Goal: Contribute content: Add original content to the website for others to see

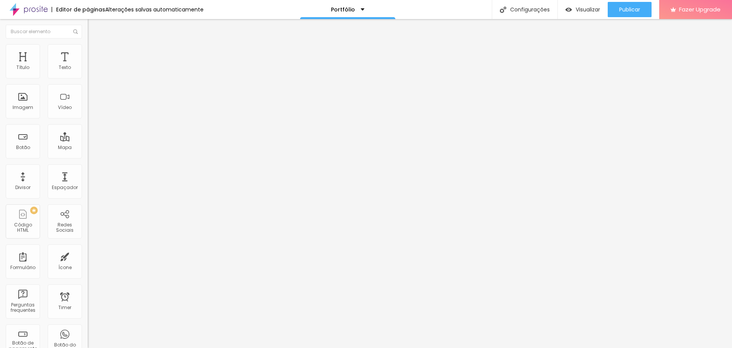
click at [88, 49] on img at bounding box center [91, 47] width 7 height 7
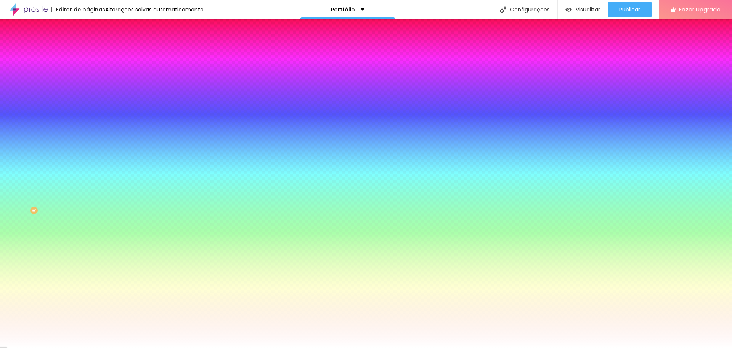
click at [88, 111] on input "#FFFFFF" at bounding box center [134, 108] width 92 height 8
paste input "8F8F8"
type input "#F8F8F8"
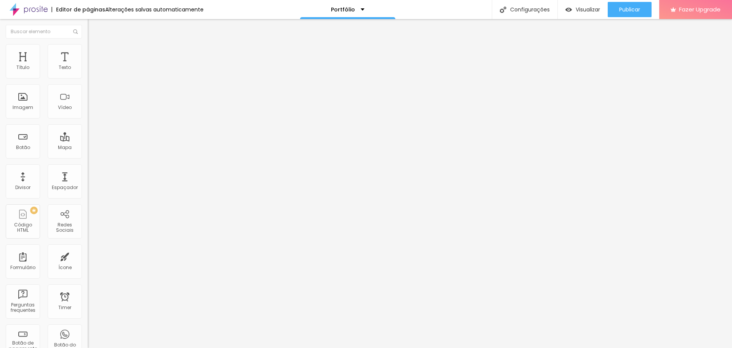
click at [95, 53] on span "Estilo" at bounding box center [101, 49] width 12 height 6
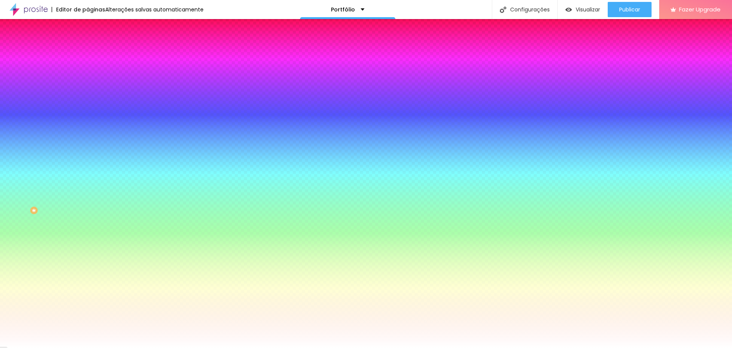
click at [88, 111] on input "#FFFFFF" at bounding box center [134, 108] width 92 height 8
paste input "8F8F8"
type input "#F8F8F8"
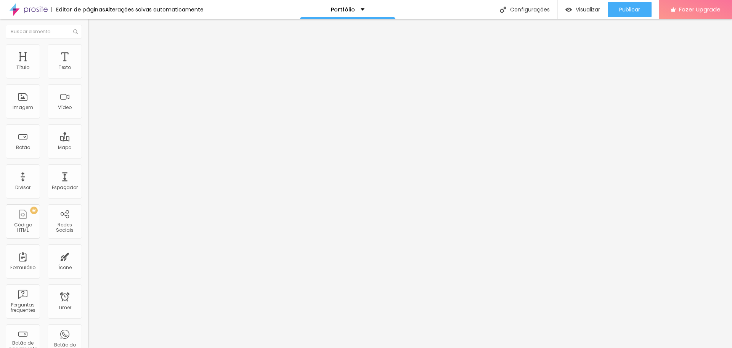
click at [88, 45] on img at bounding box center [91, 47] width 7 height 7
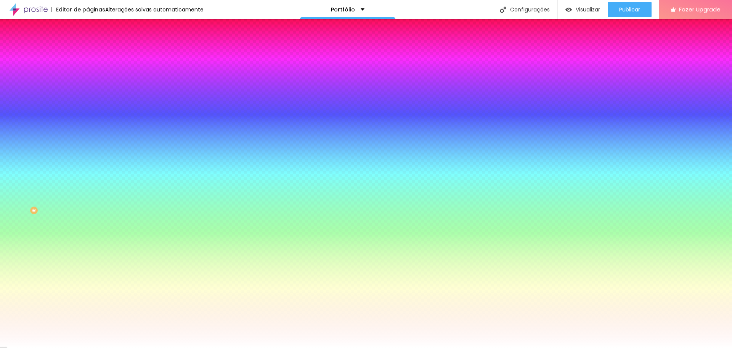
click at [88, 111] on input "#FFFFFF" at bounding box center [134, 108] width 92 height 8
paste input "8F8F8"
type input "#F8F8F8"
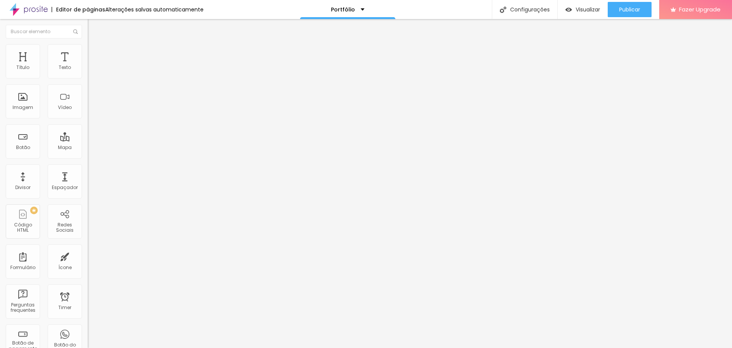
click at [88, 47] on li "Estilo" at bounding box center [132, 48] width 88 height 8
click at [95, 54] on span "Avançado" at bounding box center [107, 57] width 25 height 6
click at [88, 43] on img at bounding box center [91, 40] width 7 height 7
click at [95, 52] on span "Estilo" at bounding box center [101, 49] width 12 height 6
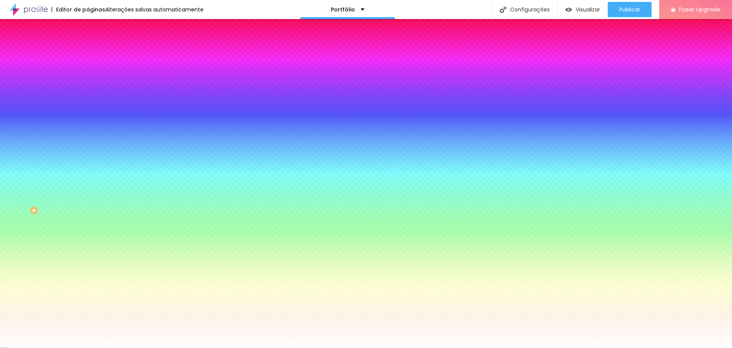
click at [88, 111] on input "#FFFFFF" at bounding box center [134, 108] width 92 height 8
paste input "8F8F8"
type input "#F8F8F8"
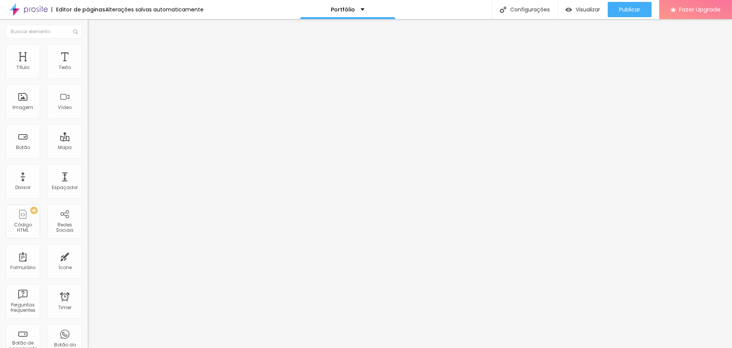
click at [88, 51] on li "Estilo" at bounding box center [132, 48] width 88 height 8
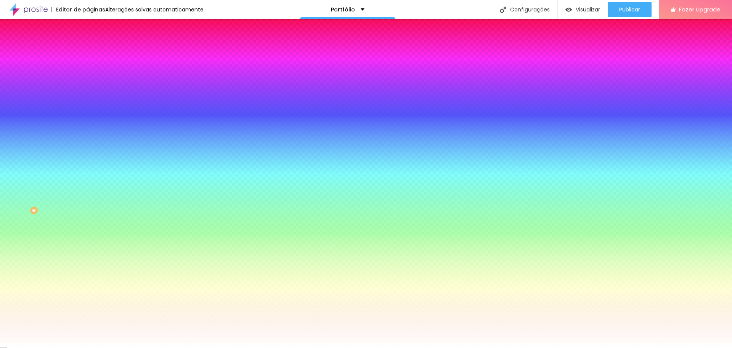
click at [88, 111] on input "#FFFFFF" at bounding box center [134, 108] width 92 height 8
paste input "8F8F8"
type input "#F8F8F8"
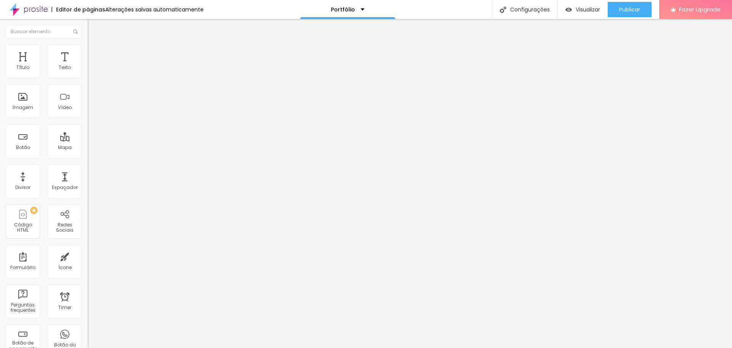
click at [136, 348] on div "Subindo 5/5 arquivos" at bounding box center [366, 350] width 732 height 5
click at [93, 26] on div "Editar Imagem" at bounding box center [118, 28] width 51 height 6
click at [88, 48] on img at bounding box center [91, 47] width 7 height 7
click at [88, 157] on input "https://" at bounding box center [134, 154] width 92 height 8
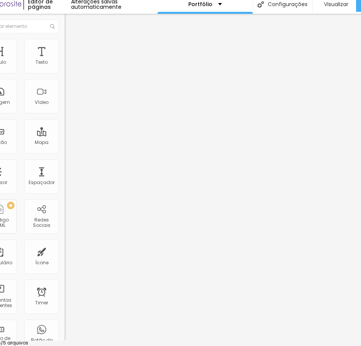
scroll to position [6, 0]
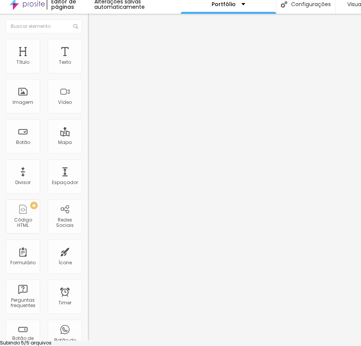
click at [134, 345] on div at bounding box center [180, 345] width 361 height 0
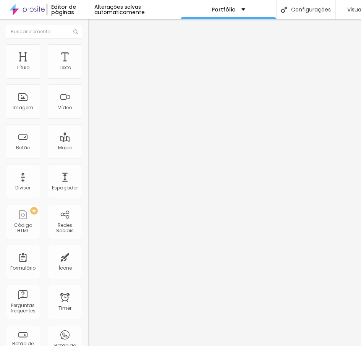
click at [93, 25] on img "button" at bounding box center [96, 28] width 6 height 6
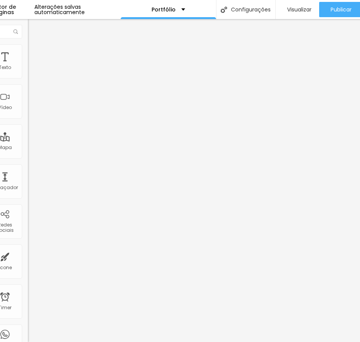
scroll to position [0, 0]
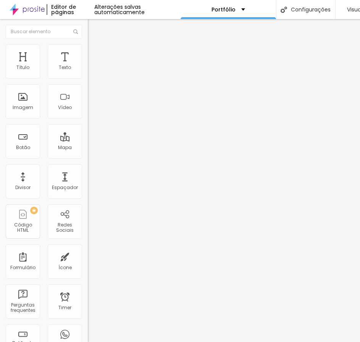
click at [93, 25] on img "button" at bounding box center [96, 28] width 6 height 6
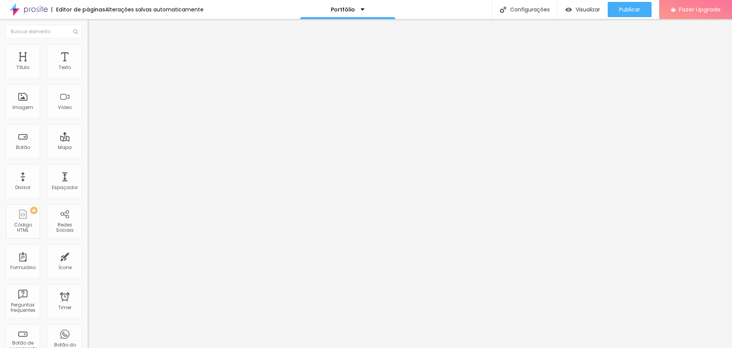
click at [88, 75] on div "TikTok" at bounding box center [132, 74] width 88 height 5
click at [92, 92] on div "TikTok" at bounding box center [131, 88] width 79 height 7
click at [92, 167] on div "Instagram" at bounding box center [131, 209] width 79 height 85
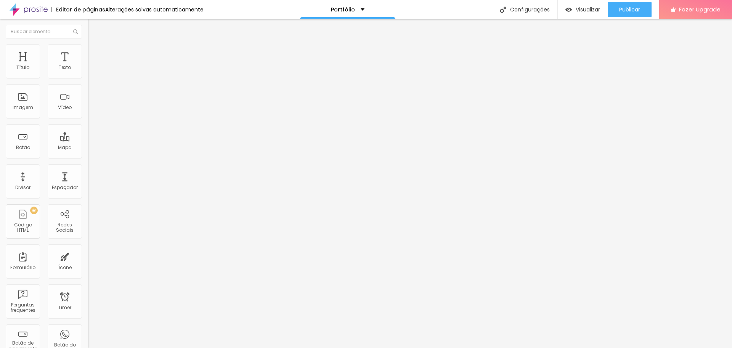
click at [88, 50] on li "Estilo" at bounding box center [132, 48] width 88 height 8
click at [88, 52] on li "Avançado" at bounding box center [132, 56] width 88 height 8
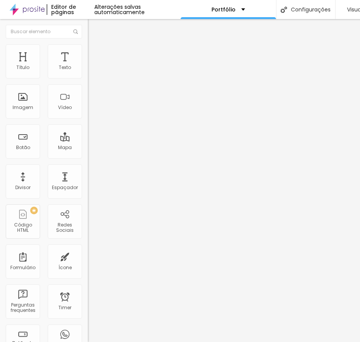
click at [88, 44] on li "Conteúdo" at bounding box center [132, 41] width 88 height 8
click at [88, 154] on div "WhatsApp" at bounding box center [132, 156] width 88 height 5
click at [88, 259] on input "text" at bounding box center [134, 263] width 92 height 8
paste input "[URL][DOMAIN_NAME][PHONE_NUMBER]"
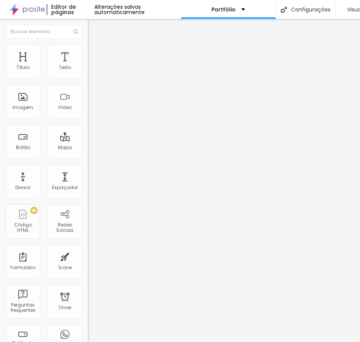
type input "[URL][DOMAIN_NAME][PHONE_NUMBER]"
click at [88, 277] on div at bounding box center [132, 277] width 88 height 0
click at [88, 285] on div "Instagram" at bounding box center [132, 337] width 88 height 105
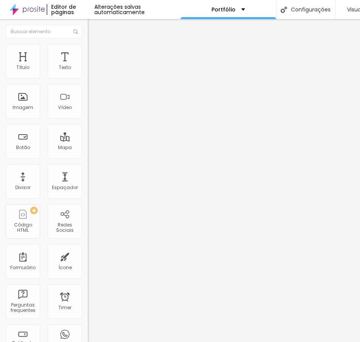
paste input "www.instagram.com/projetorescinefast/"
type input "[URL][DOMAIN_NAME]"
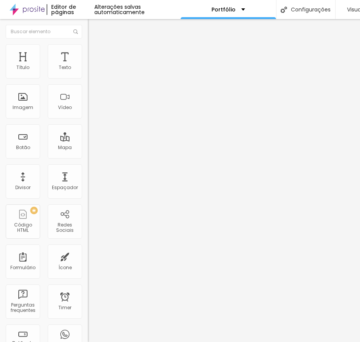
scroll to position [0, 0]
click at [88, 45] on img at bounding box center [91, 47] width 7 height 7
type input "20"
type input "19"
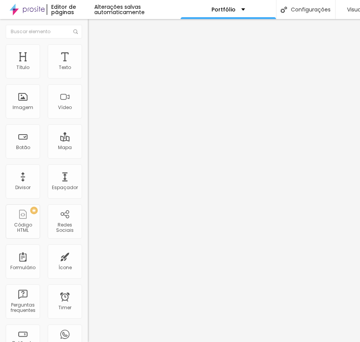
type input "19"
type input "18"
type input "17"
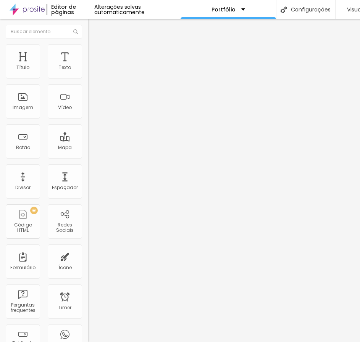
type input "16"
type input "15"
type input "14"
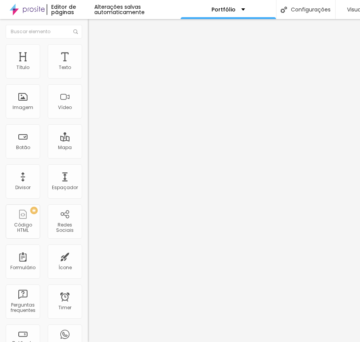
drag, startPoint x: 30, startPoint y: 82, endPoint x: 10, endPoint y: 84, distance: 19.9
type input "14"
click at [88, 78] on input "range" at bounding box center [112, 75] width 49 height 6
type input "8"
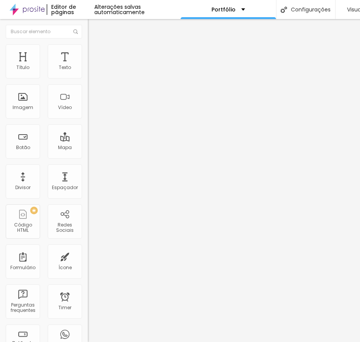
type input "7"
type input "6"
drag, startPoint x: 25, startPoint y: 103, endPoint x: 14, endPoint y: 100, distance: 11.7
type input "6"
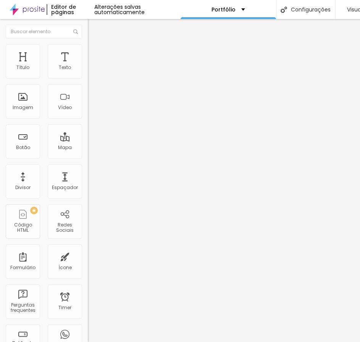
click at [88, 98] on input "range" at bounding box center [112, 95] width 49 height 6
type input "9"
click at [88, 117] on input "range" at bounding box center [112, 114] width 49 height 6
click at [88, 122] on div "Borda" at bounding box center [132, 120] width 88 height 5
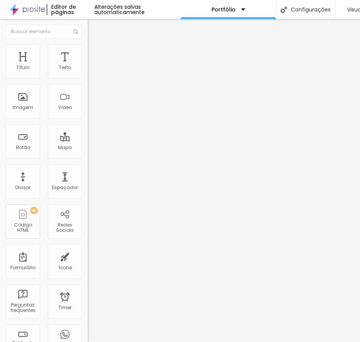
click at [91, 137] on icon "button" at bounding box center [93, 134] width 5 height 5
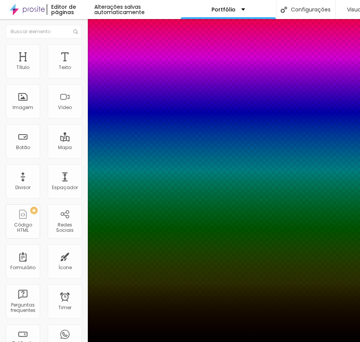
type input "1"
type input "4"
type input "5"
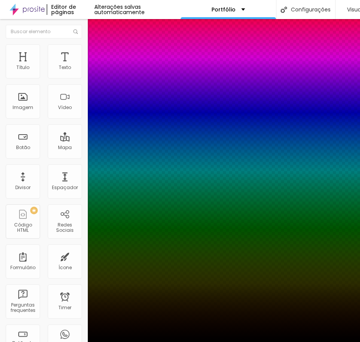
type input "5"
type input "6"
type input "7"
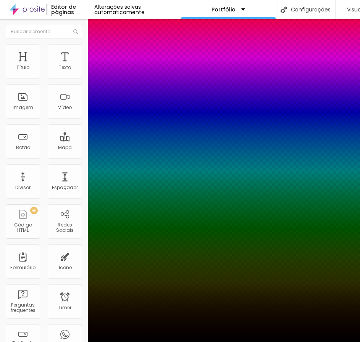
type input "8"
type input "9"
type input "10"
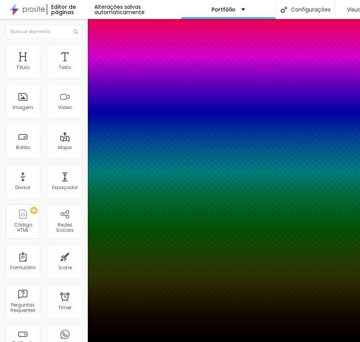
type input "10"
type input "12"
type input "13"
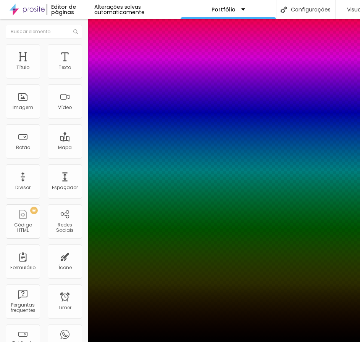
type input "16"
type input "17"
type input "18"
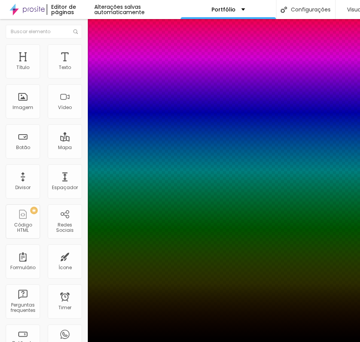
type input "18"
type input "19"
type input "20"
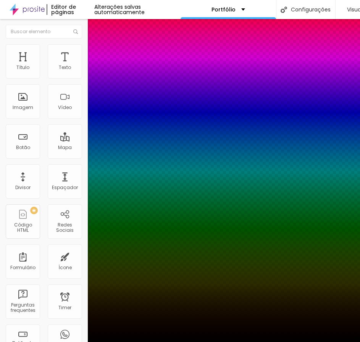
type input "21"
type input "22"
type input "23"
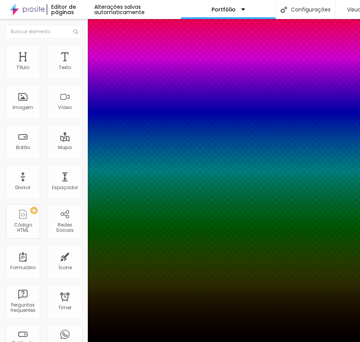
type input "23"
type input "26"
type input "28"
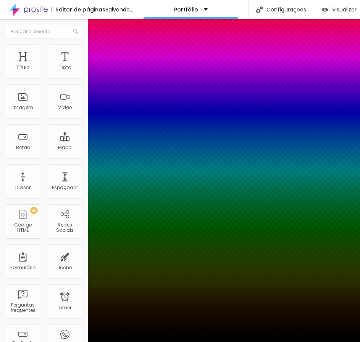
type input "29"
type input "30"
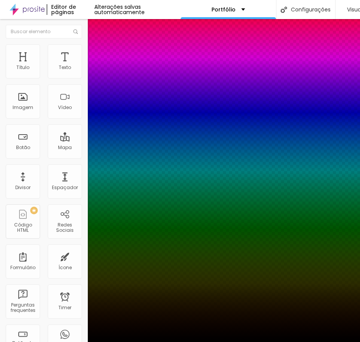
drag, startPoint x: 84, startPoint y: 169, endPoint x: 175, endPoint y: 174, distance: 91.7
type input "30"
click at [61, 342] on div at bounding box center [180, 342] width 360 height 0
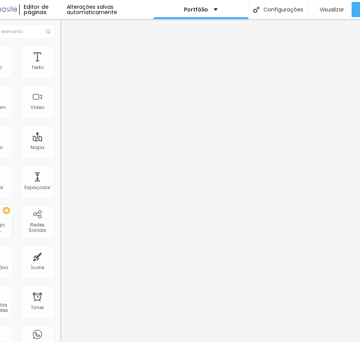
scroll to position [6, 3]
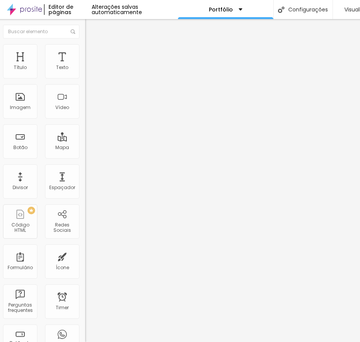
click at [85, 48] on ul "Conteúdo Estilo Avançado" at bounding box center [129, 48] width 88 height 23
click at [85, 45] on li "Estilo" at bounding box center [129, 48] width 88 height 8
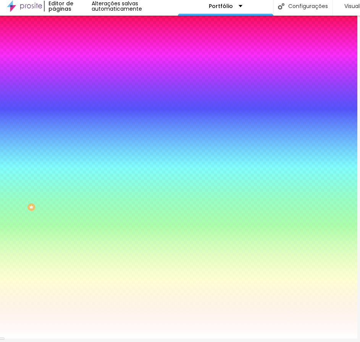
click at [85, 108] on input "#FFFFFF" at bounding box center [131, 104] width 92 height 8
paste input
paste input "F8F8F"
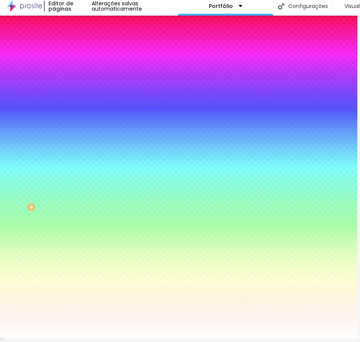
type input "#F8F8F"
click at [85, 301] on div "Editar Seção Conteúdo Estilo Avançado Imagem de fundo Adicionar imagem Efeito d…" at bounding box center [129, 177] width 88 height 323
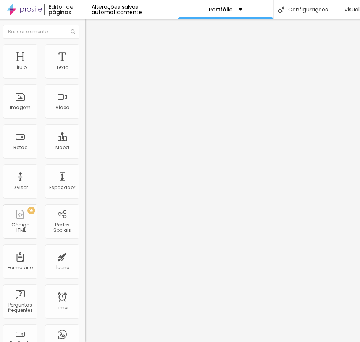
click at [92, 46] on span "Estilo" at bounding box center [98, 49] width 12 height 6
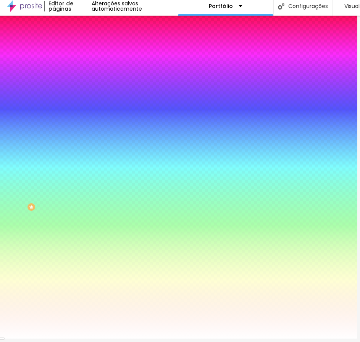
click at [85, 108] on input "#FFFFFF" at bounding box center [131, 104] width 92 height 8
paste input "8F8F8"
type input "#F8F8F8"
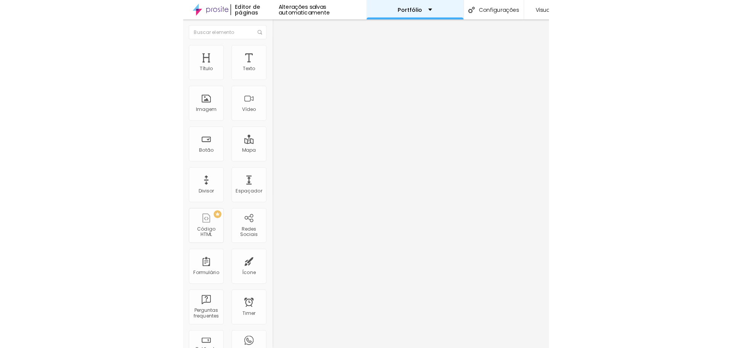
scroll to position [0, 0]
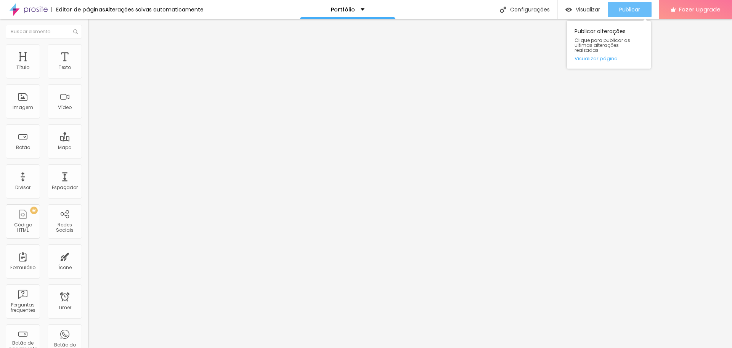
click at [628, 6] on span "Publicar" at bounding box center [630, 9] width 21 height 6
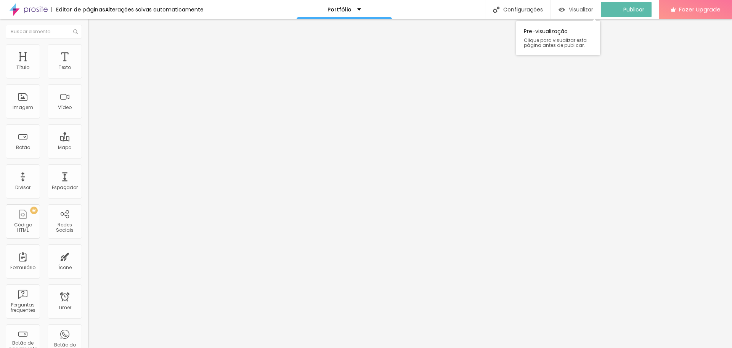
click at [594, 10] on span "Visualizar" at bounding box center [581, 9] width 24 height 6
click at [88, 154] on div "WhatsApp" at bounding box center [132, 156] width 88 height 5
click at [88, 259] on input "[URL][DOMAIN_NAME][PHONE_NUMBER]" at bounding box center [134, 263] width 92 height 8
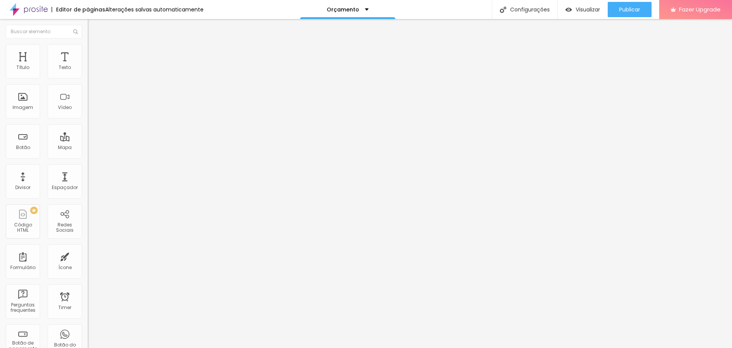
click at [88, 259] on input "[URL][DOMAIN_NAME][PHONE_NUMBER]" at bounding box center [134, 263] width 92 height 8
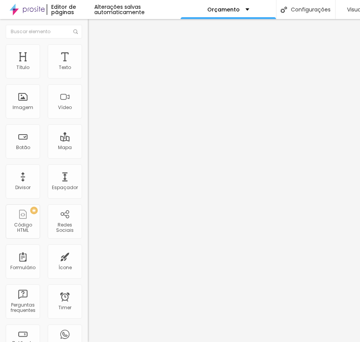
click at [88, 154] on div "WhatsApp" at bounding box center [132, 156] width 88 height 5
click at [88, 259] on input "[URL][DOMAIN_NAME][PHONE_NUMBER]" at bounding box center [134, 263] width 92 height 8
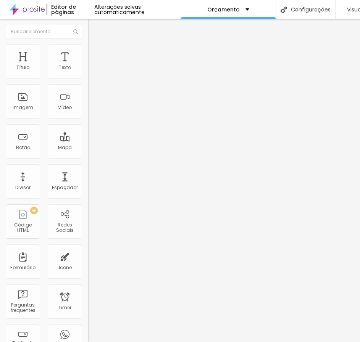
click at [88, 51] on li "Estilo" at bounding box center [132, 48] width 88 height 8
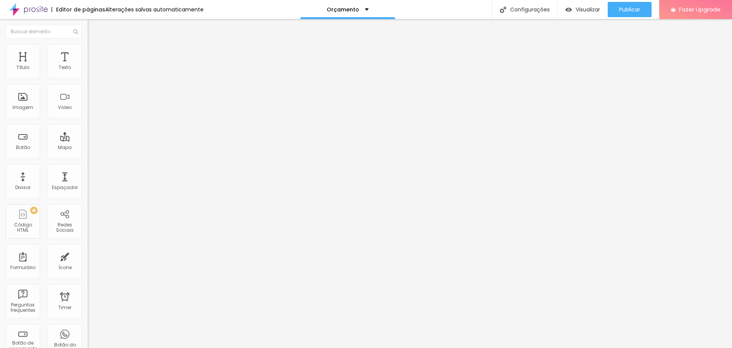
click at [23, 10] on img at bounding box center [29, 9] width 38 height 19
click at [631, 5] on div "Publicar" at bounding box center [630, 9] width 21 height 15
click at [629, 12] on span "Publicar" at bounding box center [630, 9] width 21 height 6
click at [620, 8] on span "Publicar" at bounding box center [630, 9] width 21 height 6
